Goal: Information Seeking & Learning: Learn about a topic

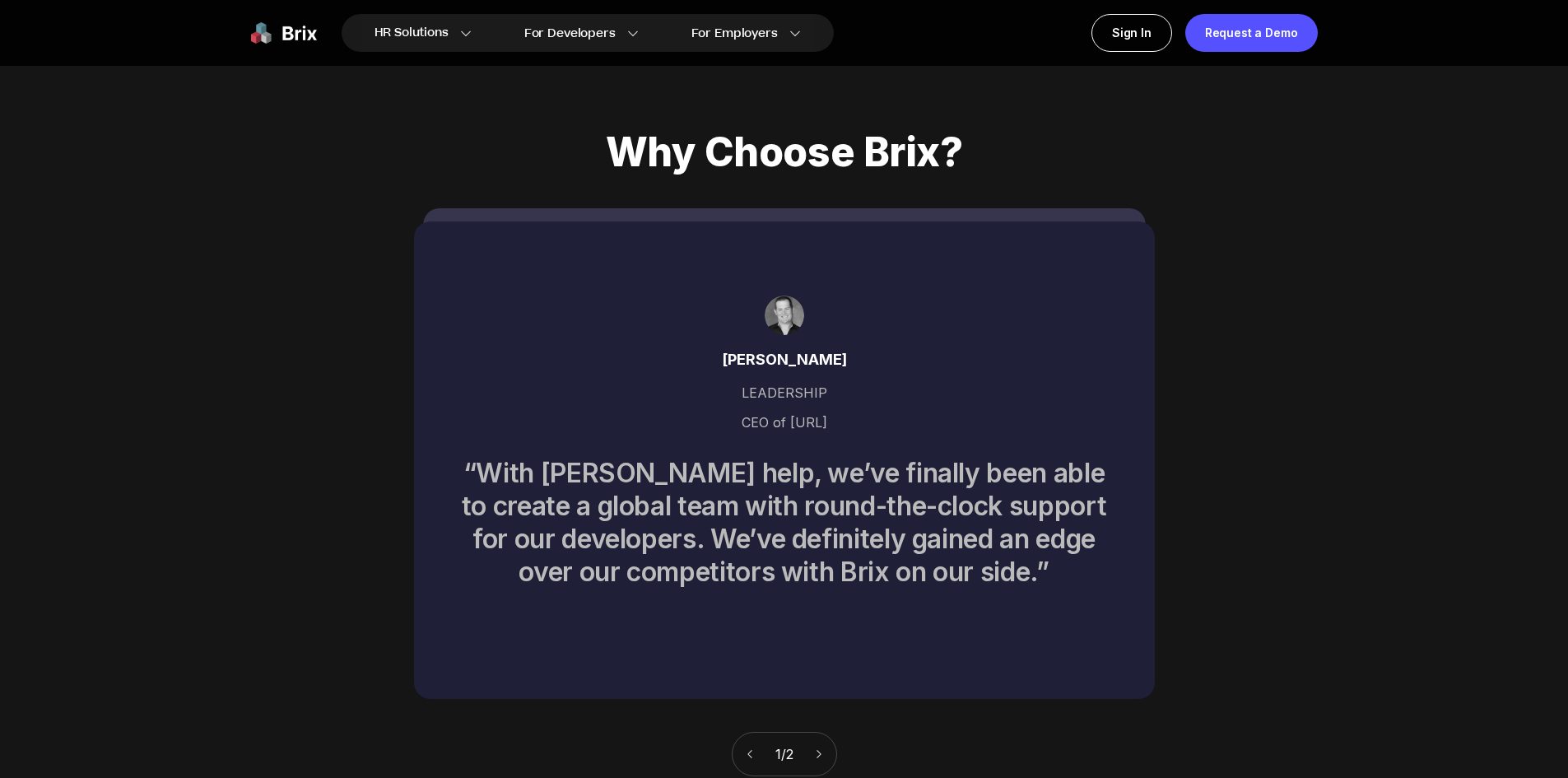
scroll to position [7242, 0]
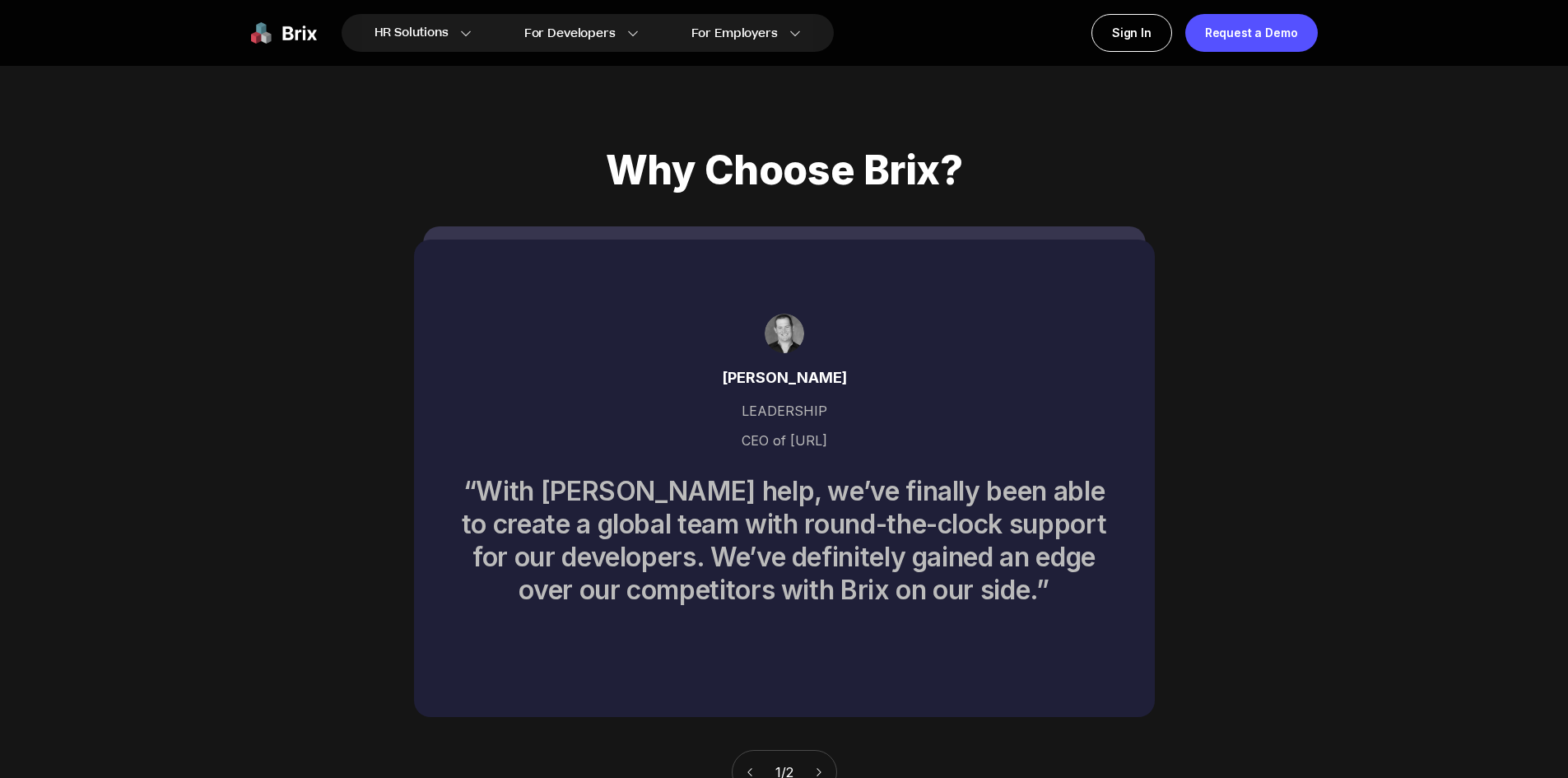
click at [793, 389] on div "LEADERSHIP" at bounding box center [784, 410] width 662 height 42
click at [816, 366] on div "John Burke" at bounding box center [784, 378] width 662 height 23
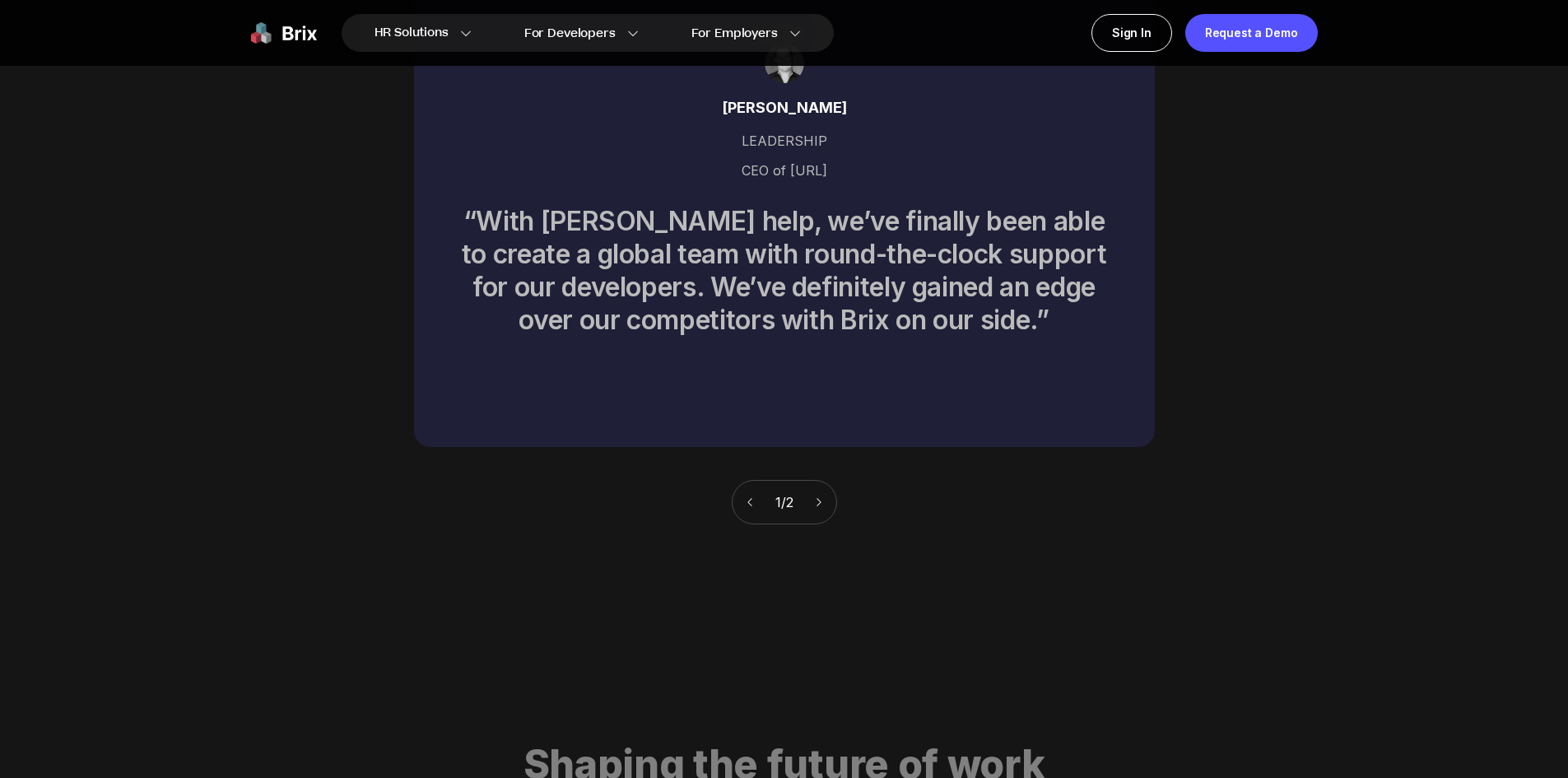
scroll to position [7571, 0]
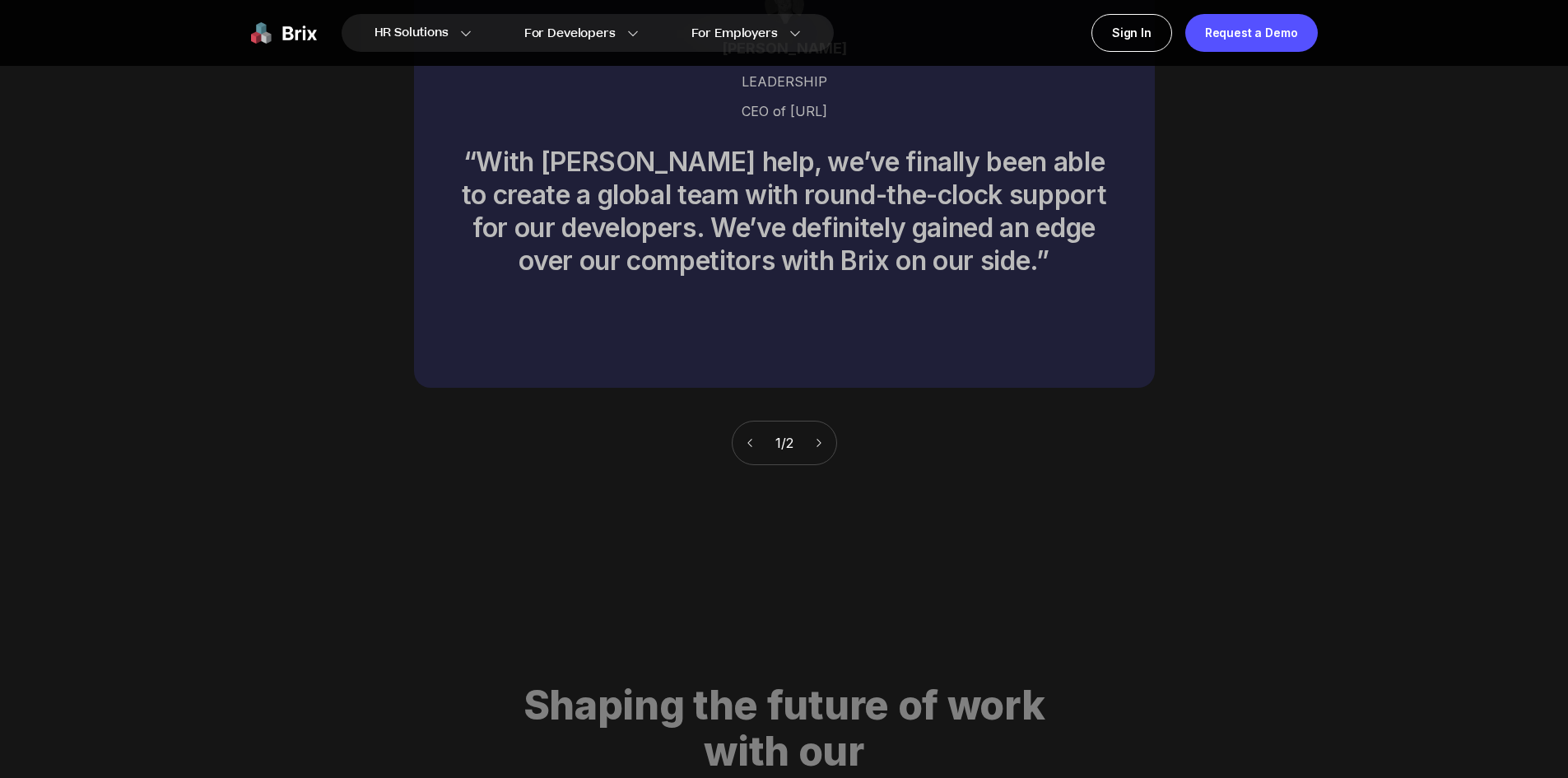
click at [825, 437] on icon at bounding box center [819, 443] width 12 height 12
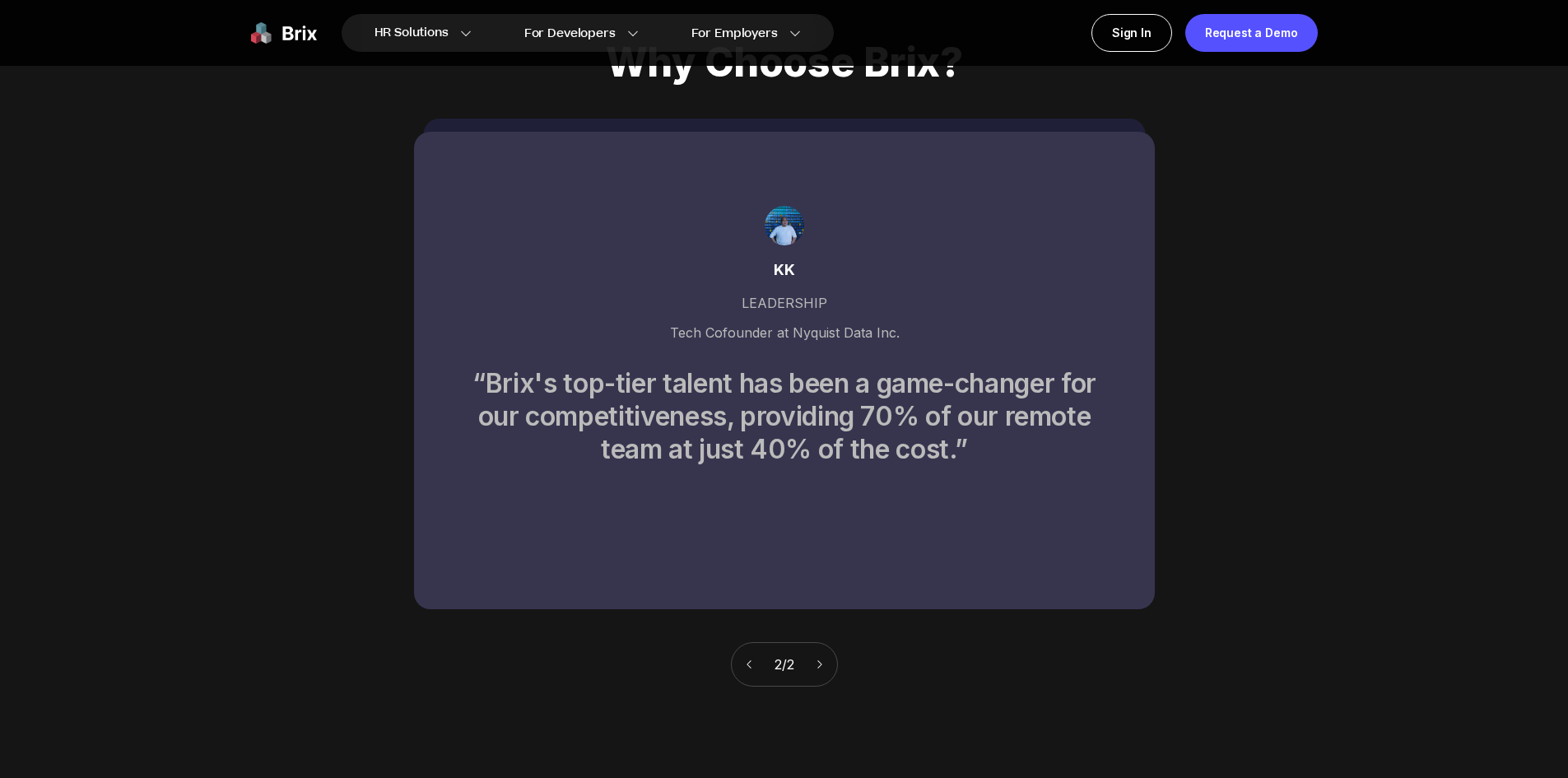
scroll to position [7324, 0]
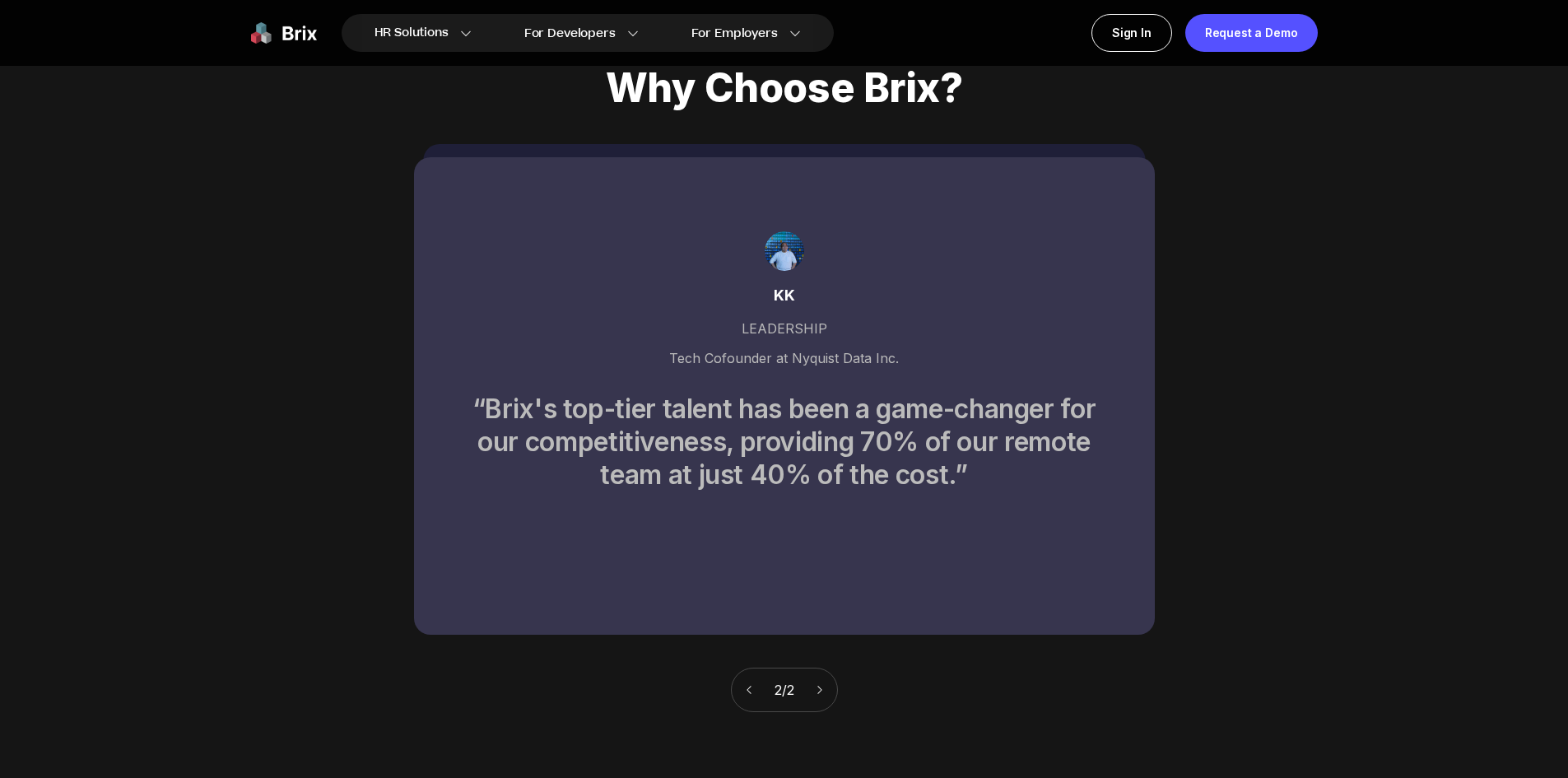
click at [743, 684] on icon at bounding box center [748, 690] width 12 height 12
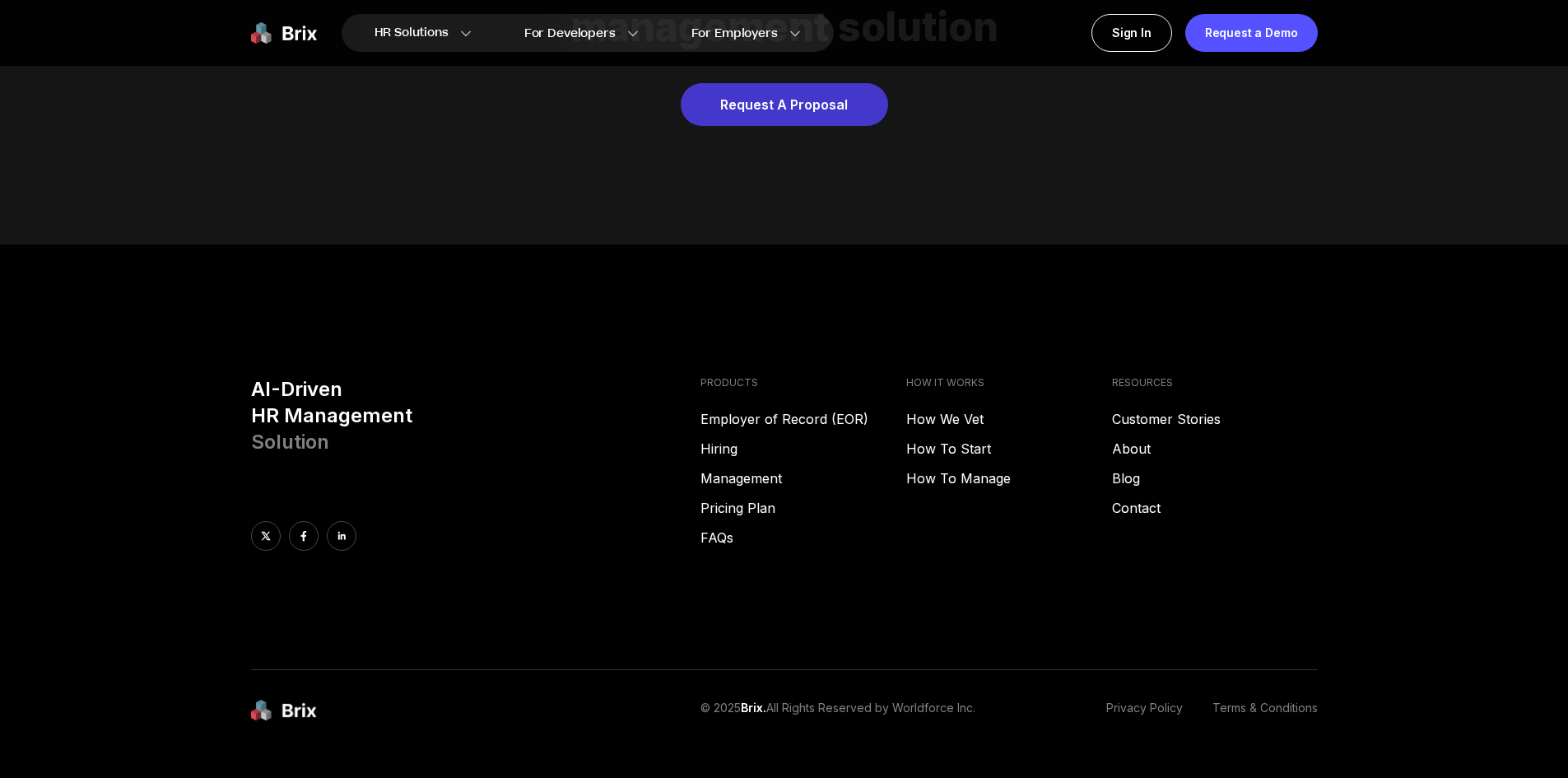
scroll to position [8407, 0]
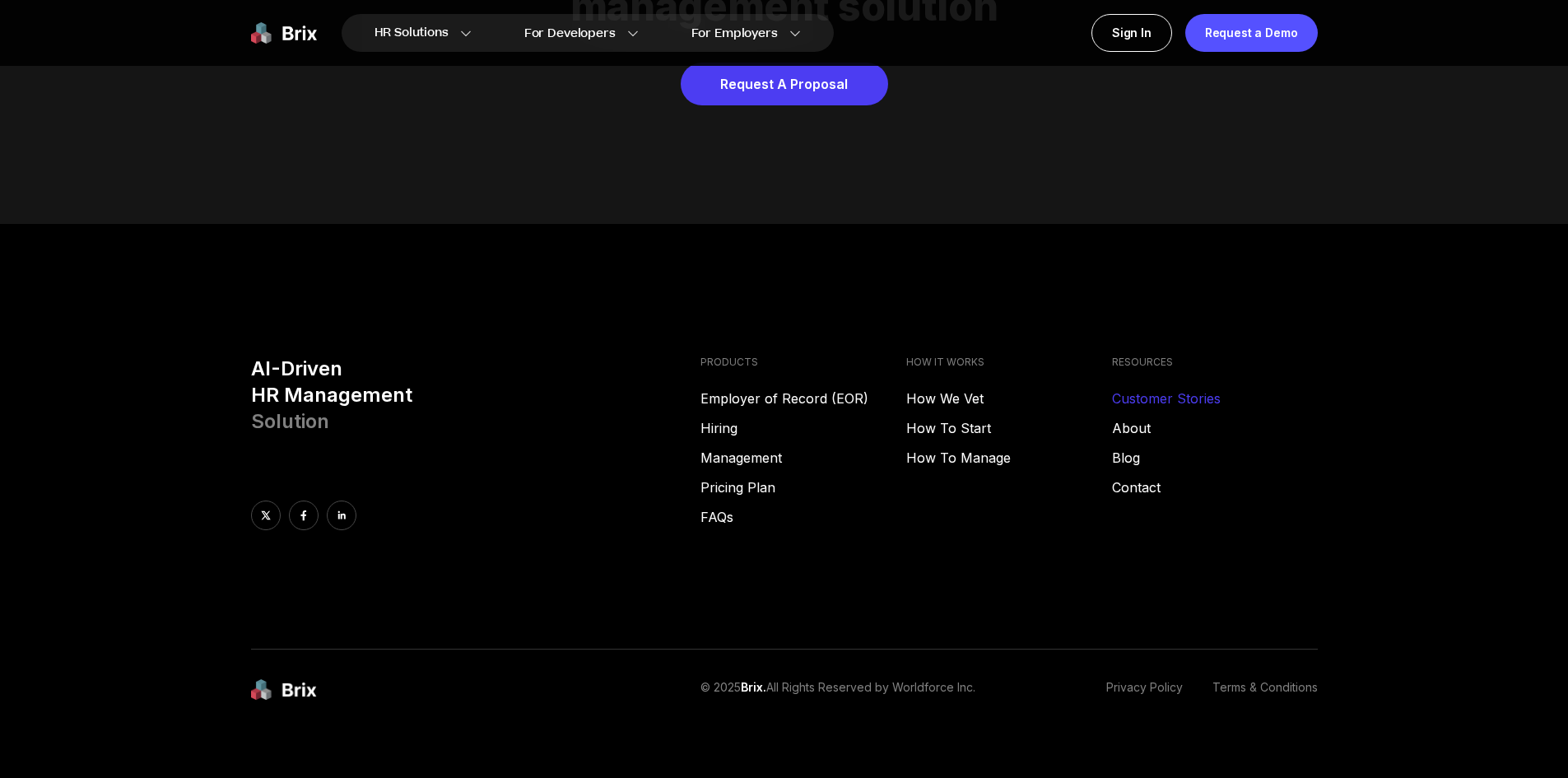
click at [1141, 389] on link "Customer Stories" at bounding box center [1215, 398] width 206 height 20
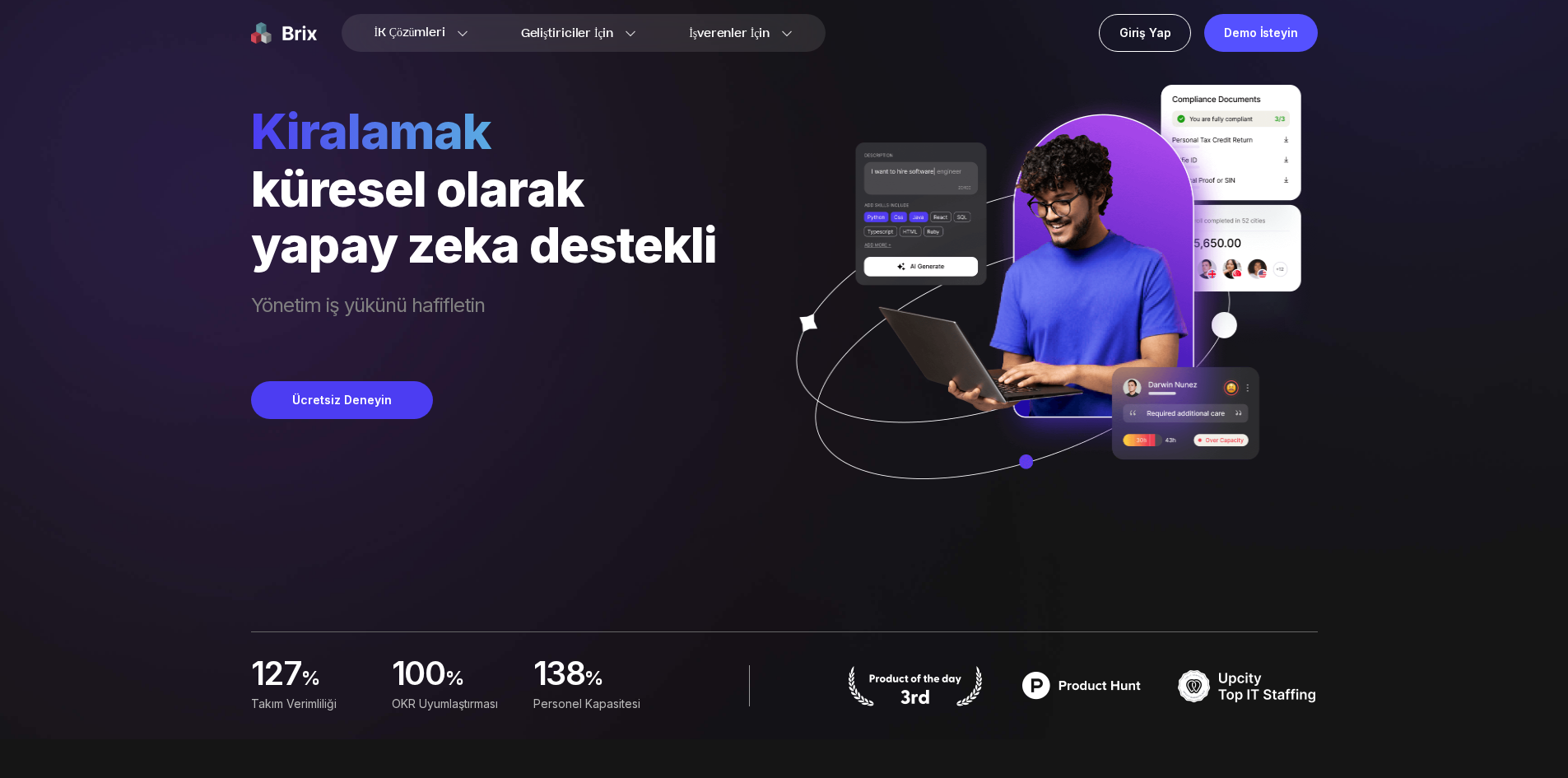
scroll to position [0, 0]
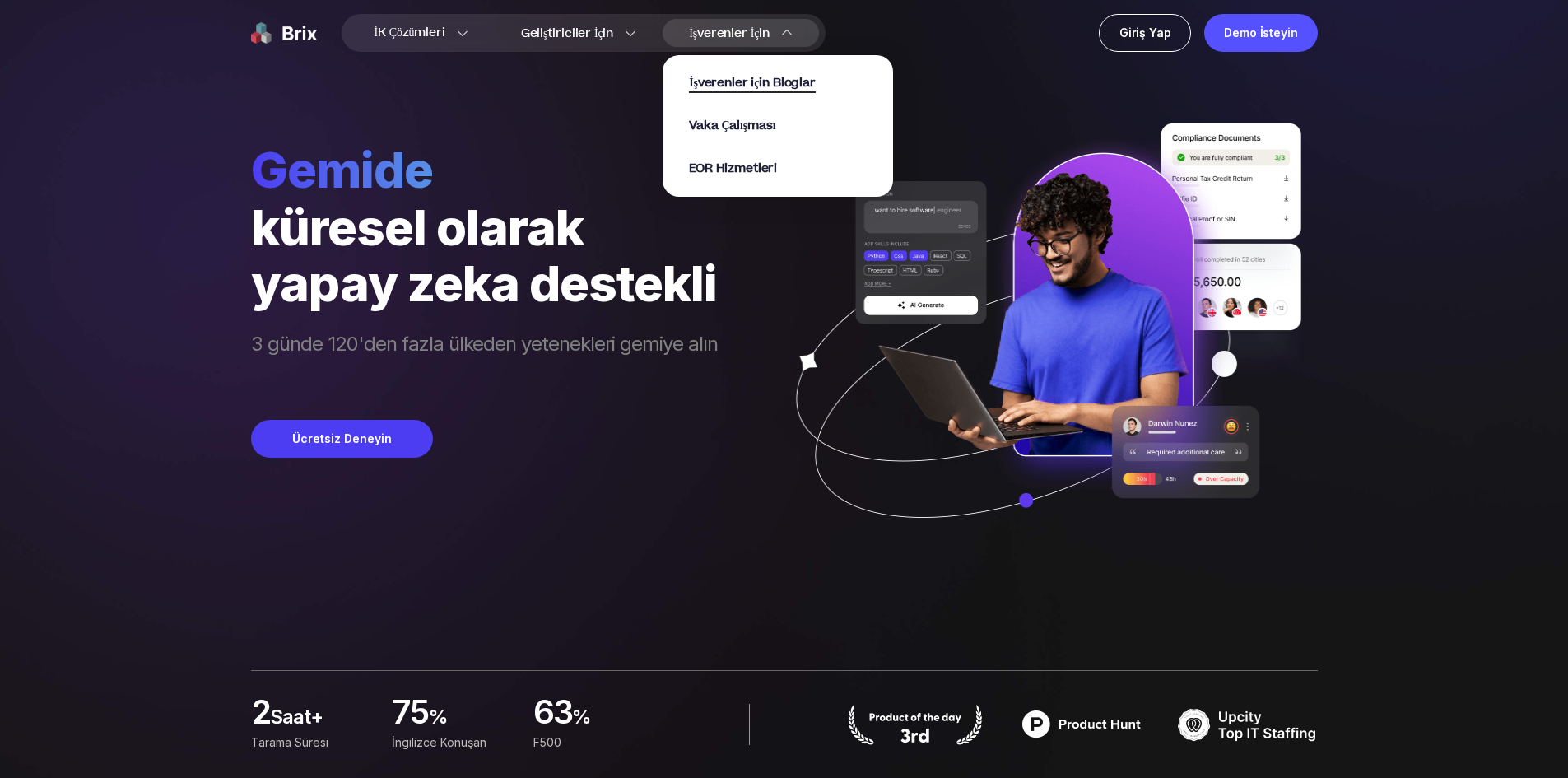
click at [728, 79] on font "İşverenler için Bloglar" at bounding box center [752, 82] width 127 height 17
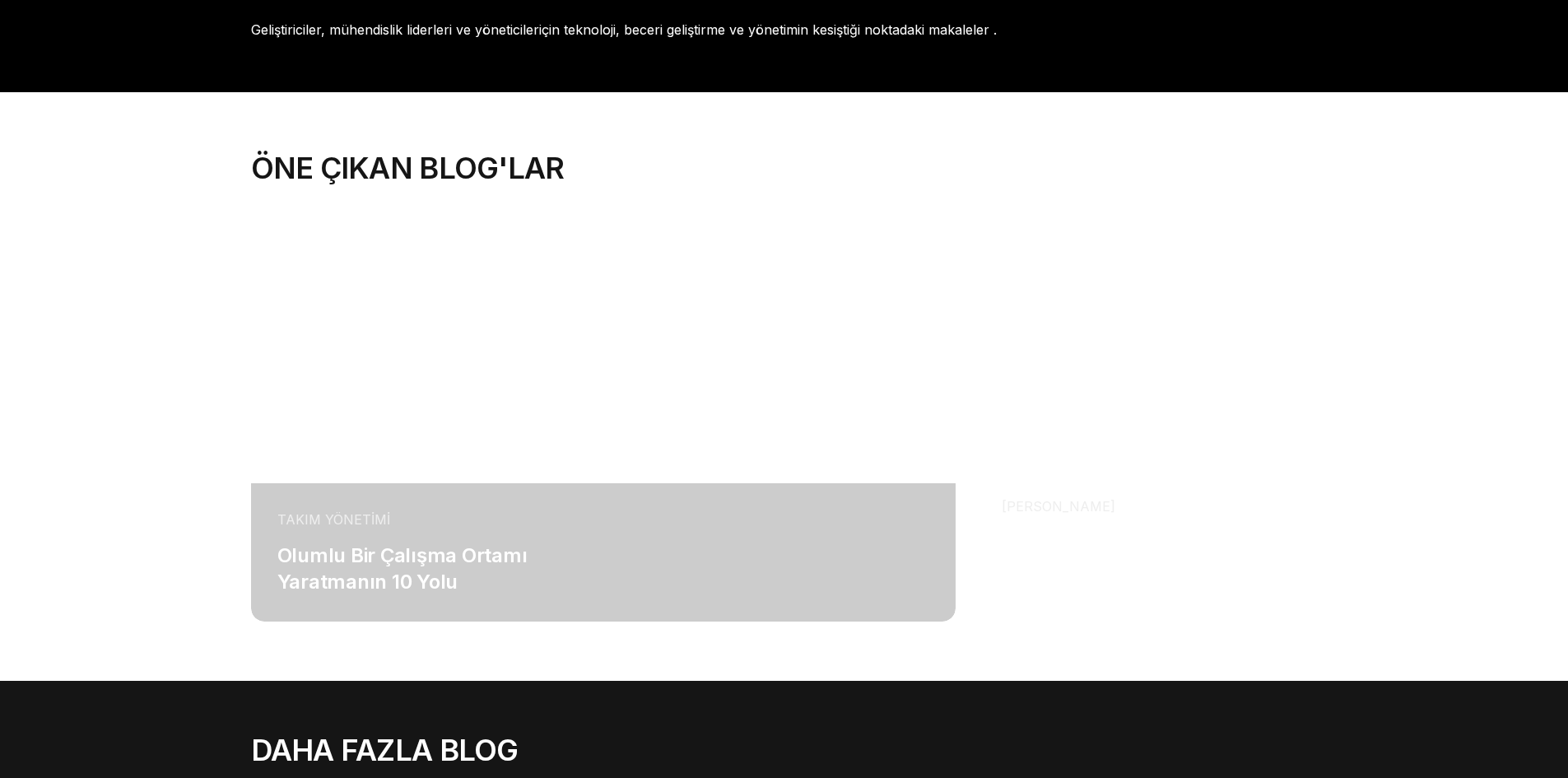
scroll to position [329, 0]
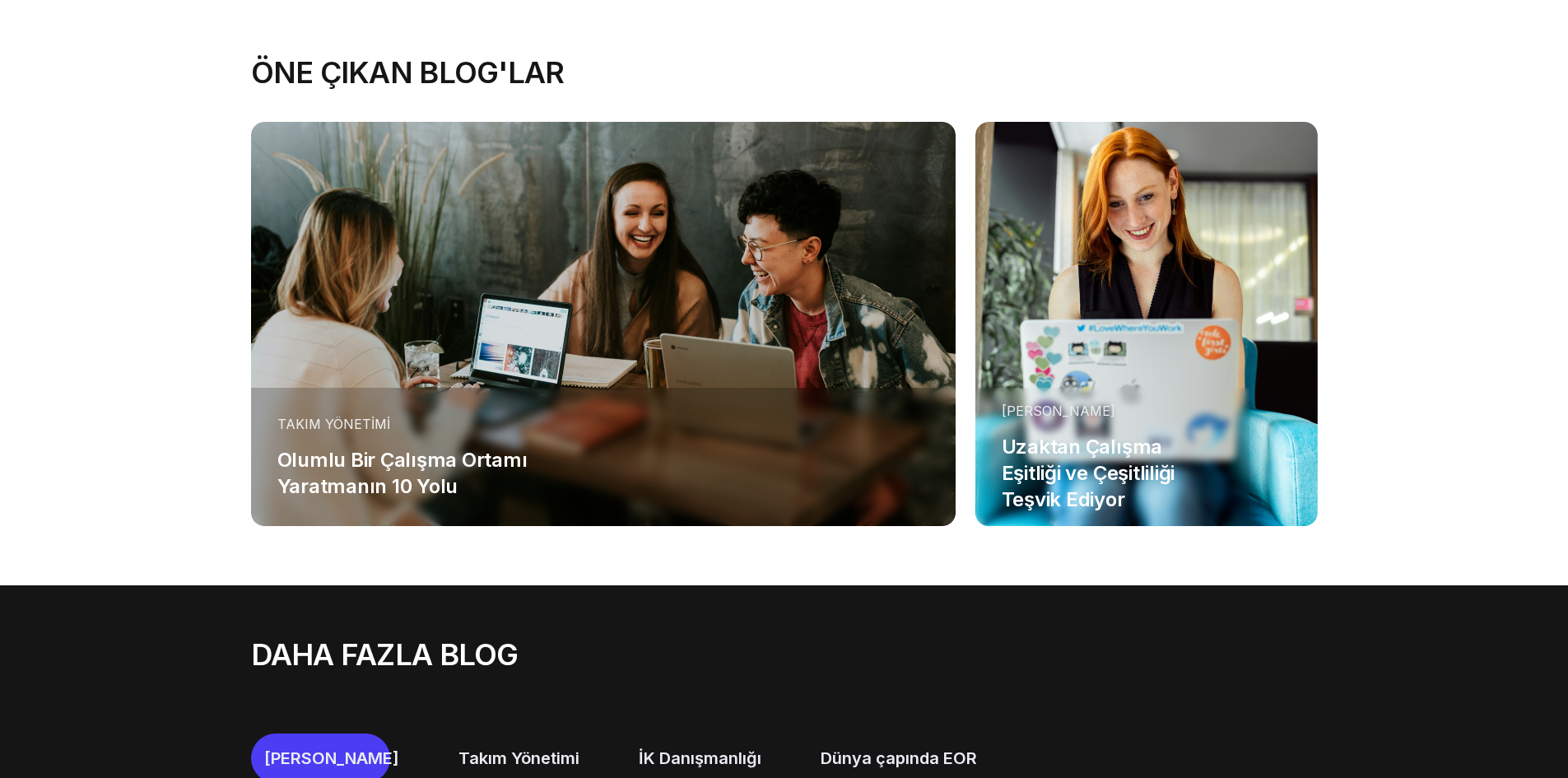
click at [350, 417] on font "Takım Yönetimi" at bounding box center [334, 424] width 113 height 16
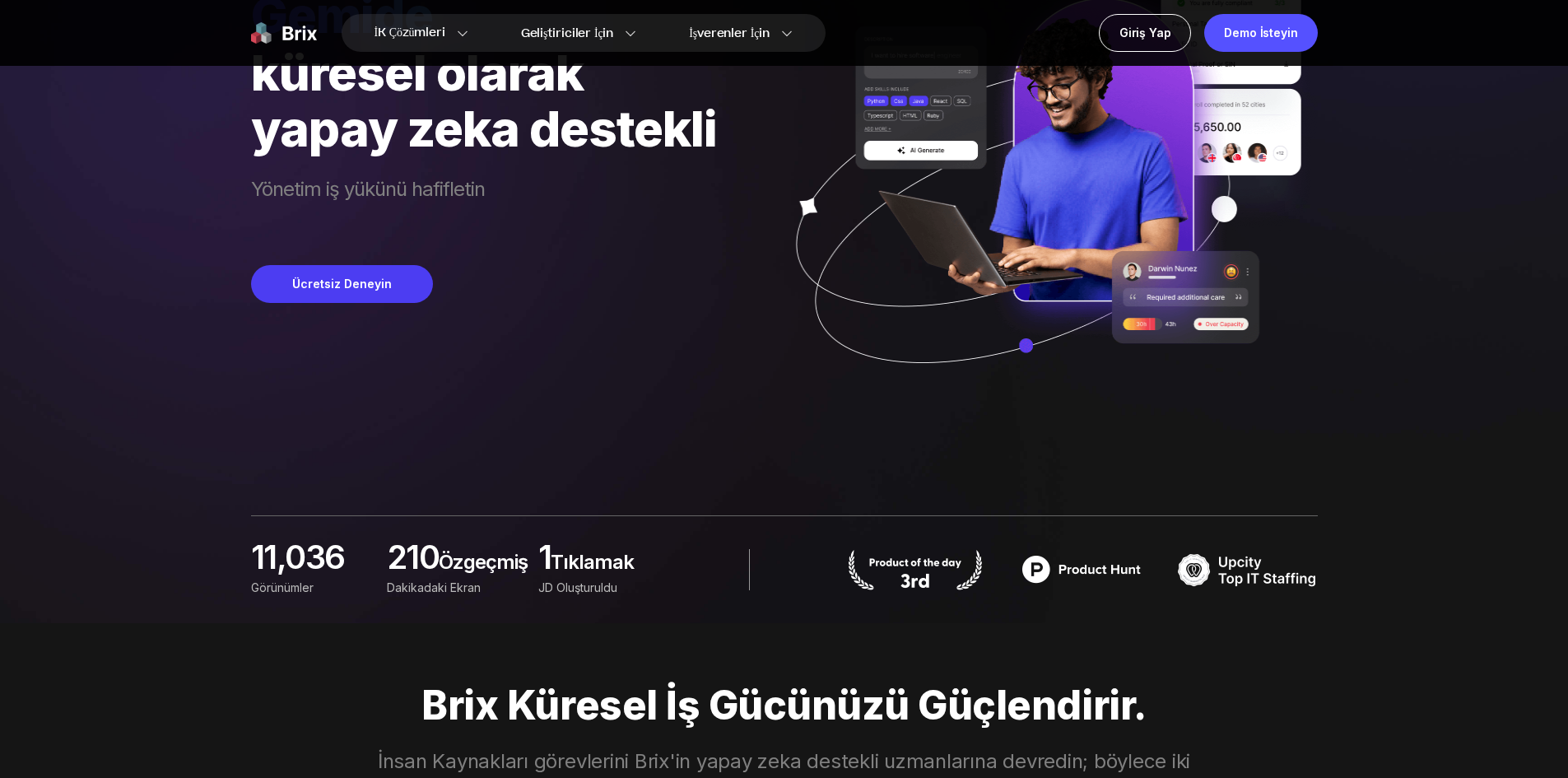
scroll to position [165, 0]
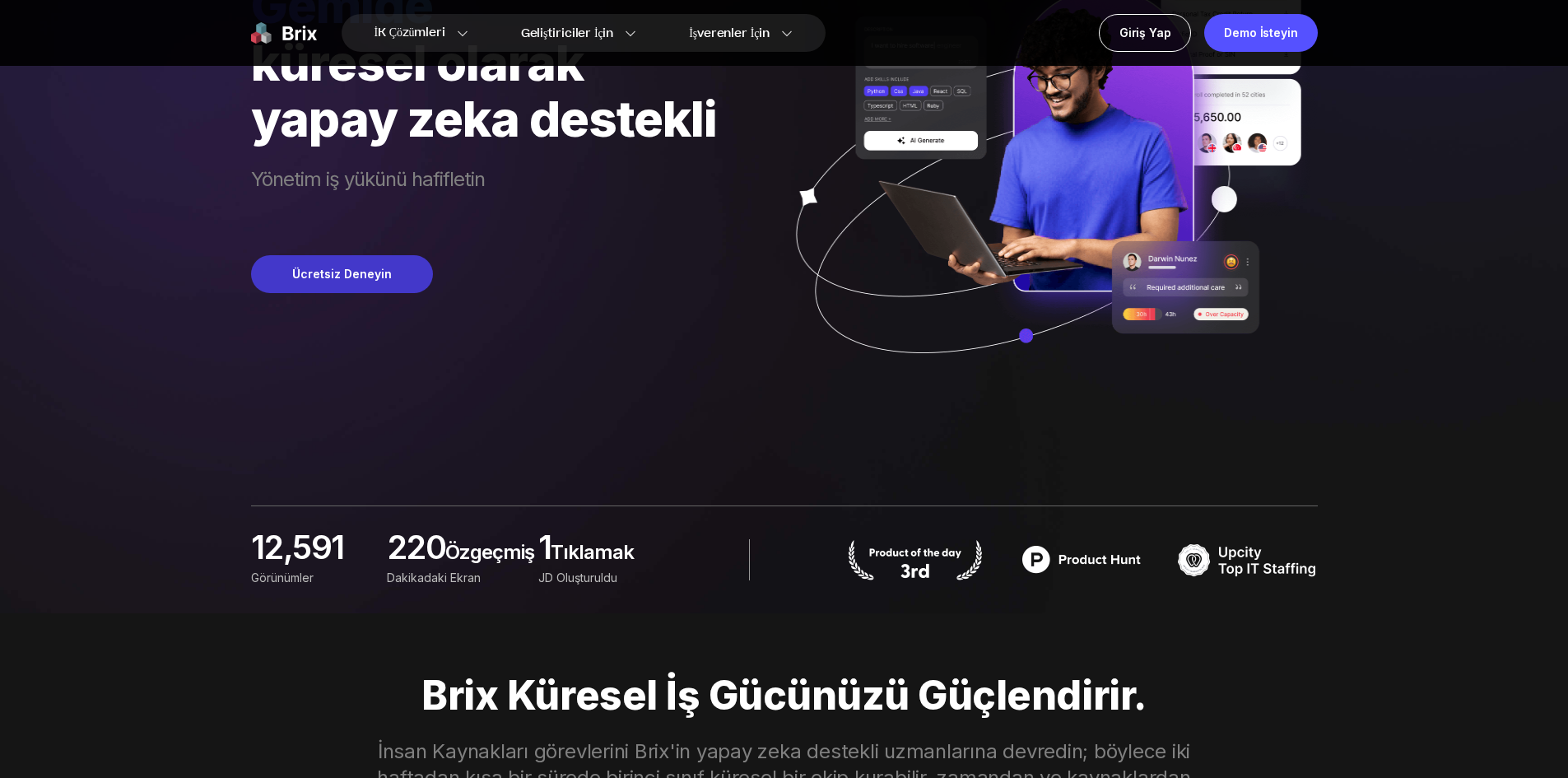
click at [310, 265] on button "Ücretsiz Deneyin" at bounding box center [342, 274] width 182 height 38
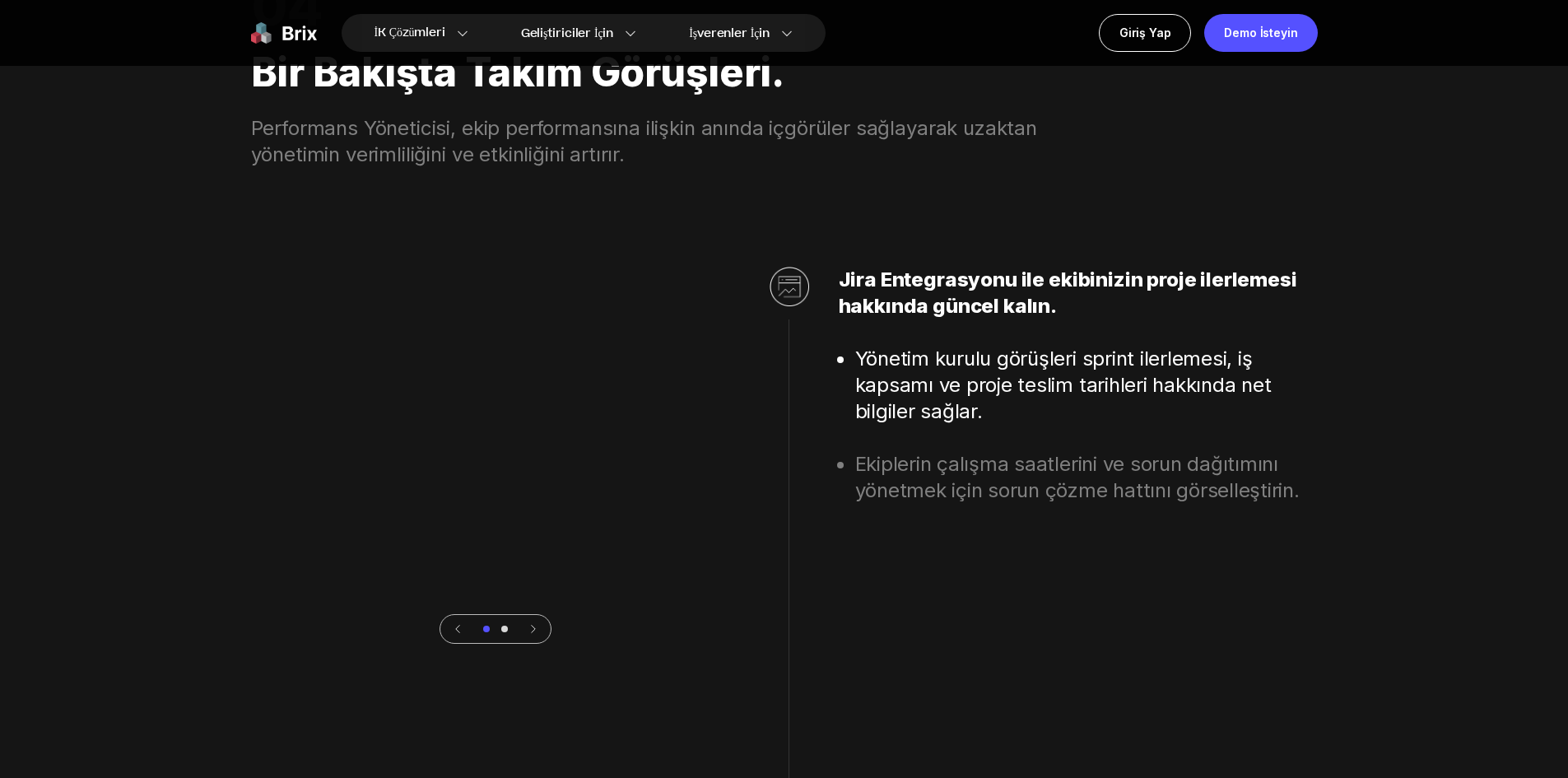
scroll to position [4691, 0]
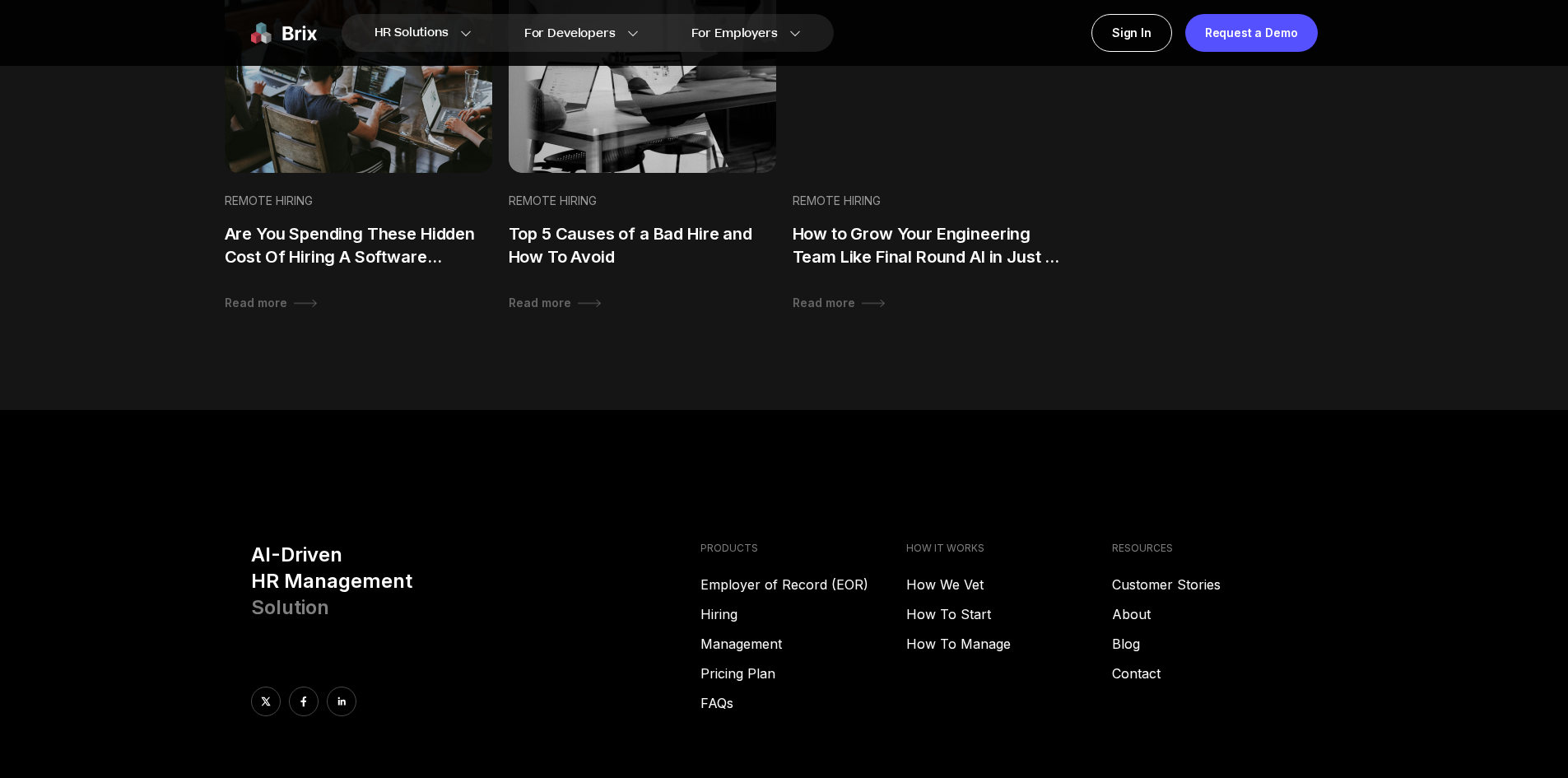
scroll to position [1252, 0]
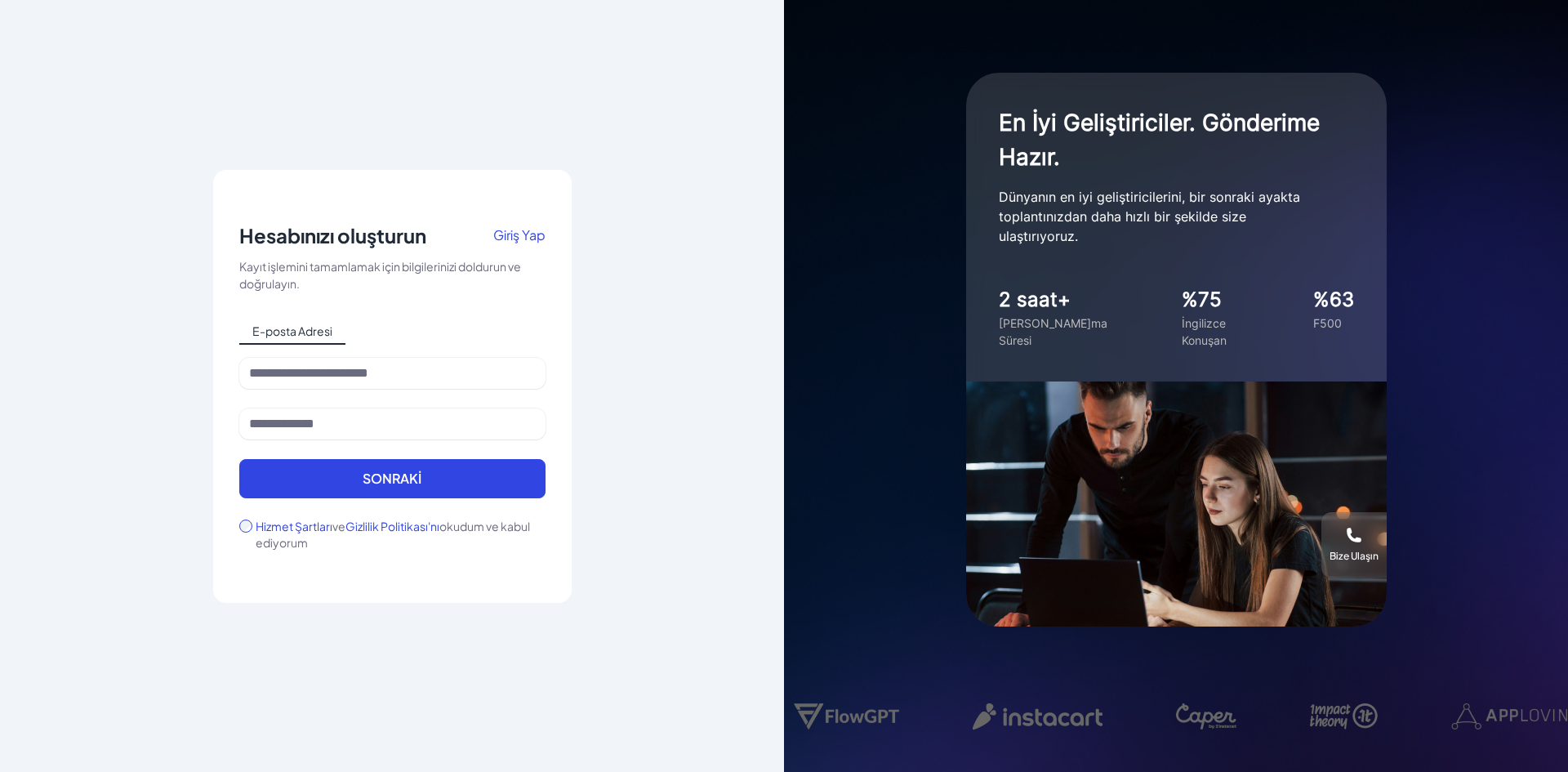
click at [790, 270] on div "En İyi Geliştiriciler. Gönderime Hazır. Dünyanın en iyi geliştiricilerini, bir …" at bounding box center [1175, 386] width 784 height 772
